Goal: Submit feedback/report problem: Submit feedback/report problem

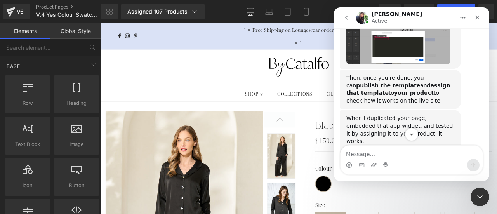
scroll to position [3367, 0]
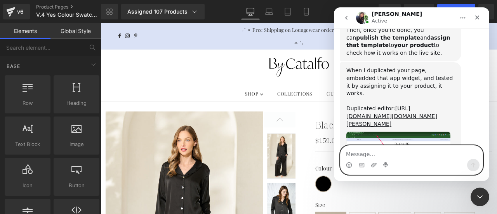
click at [380, 155] on textarea "Message…" at bounding box center [412, 152] width 142 height 13
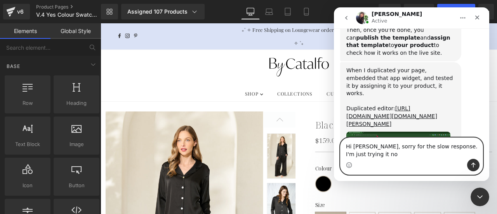
type textarea "Hi [PERSON_NAME], sorry for the slow response. I'm just trying it now"
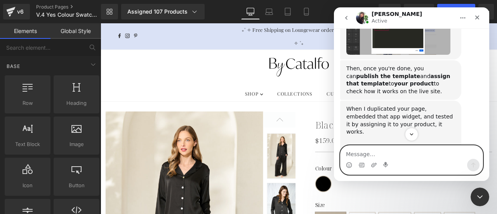
scroll to position [3290, 0]
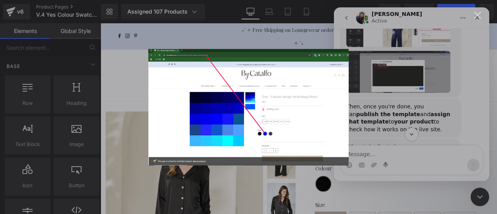
click at [399, 154] on div "Intercom messenger" at bounding box center [248, 107] width 497 height 214
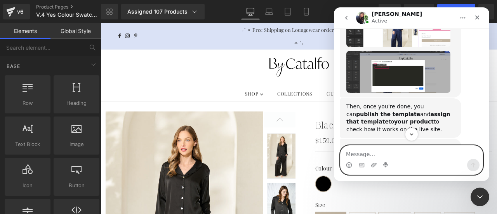
click at [399, 154] on textarea "Message…" at bounding box center [412, 152] width 142 height 13
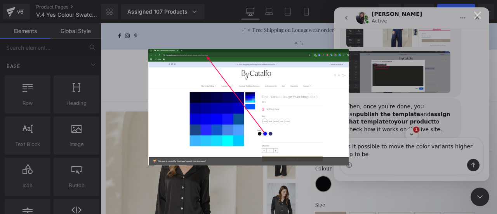
click at [403, 168] on div "Intercom messenger" at bounding box center [248, 107] width 497 height 214
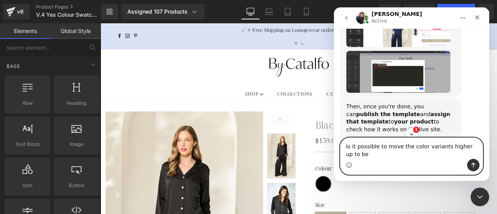
click at [461, 157] on textarea "Is it possible to move the color variants higher up to be" at bounding box center [412, 148] width 142 height 21
type textarea "Is it possible to move the color variants higher up to be just below that horiz…"
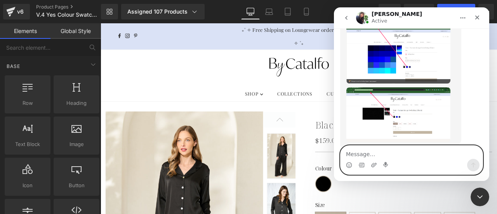
scroll to position [3479, 0]
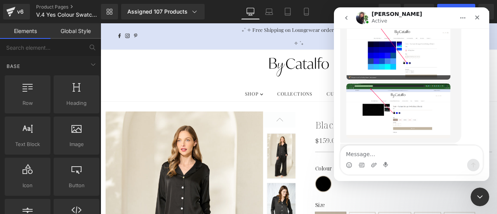
click at [194, 80] on div at bounding box center [248, 95] width 497 height 191
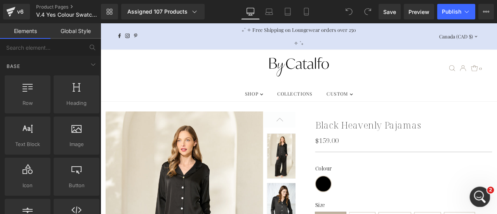
click at [487, 196] on div "Open Intercom Messenger" at bounding box center [479, 196] width 26 height 26
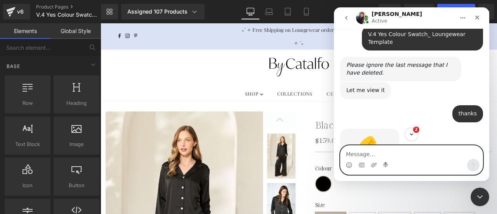
scroll to position [3070, 0]
